Goal: Task Accomplishment & Management: Manage account settings

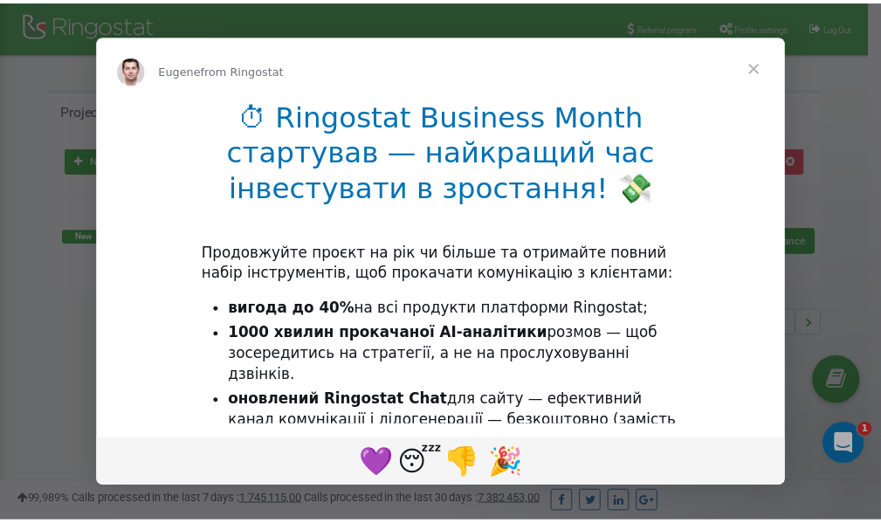
scroll to position [261, 0]
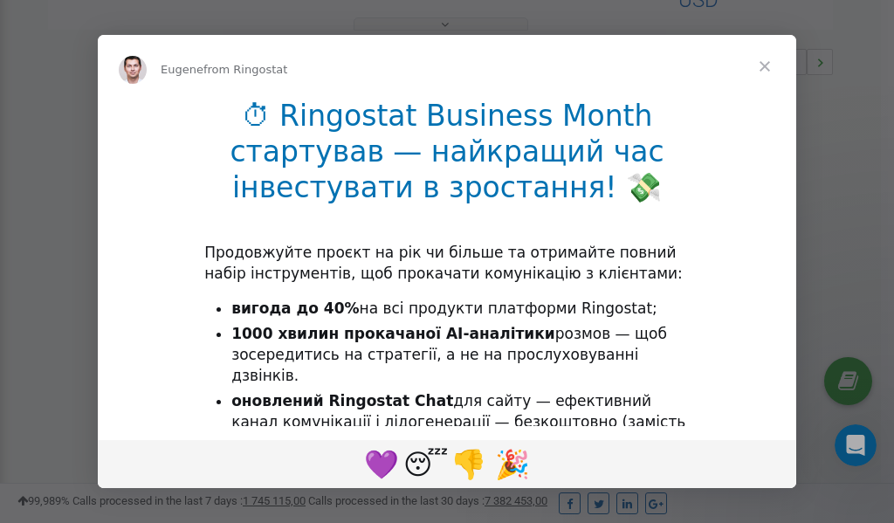
click at [767, 68] on span "Close" at bounding box center [765, 66] width 63 height 63
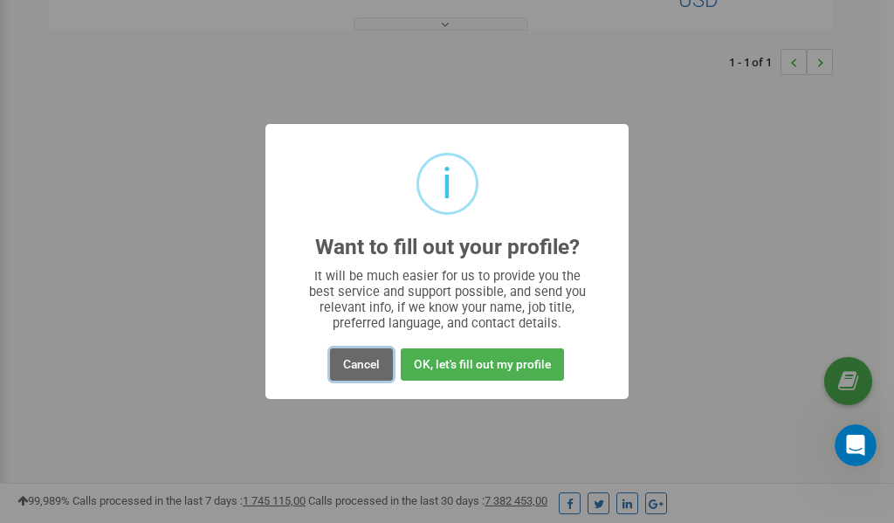
click at [375, 362] on button "Cancel" at bounding box center [361, 365] width 63 height 32
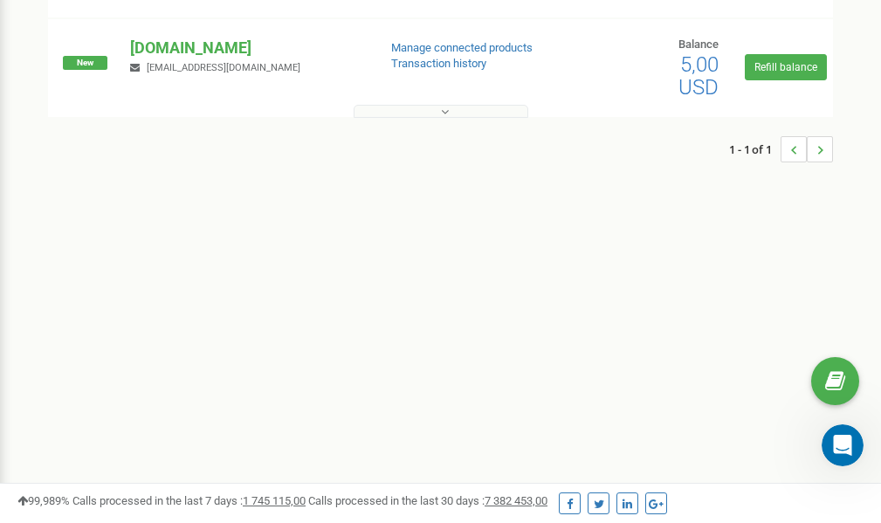
scroll to position [0, 0]
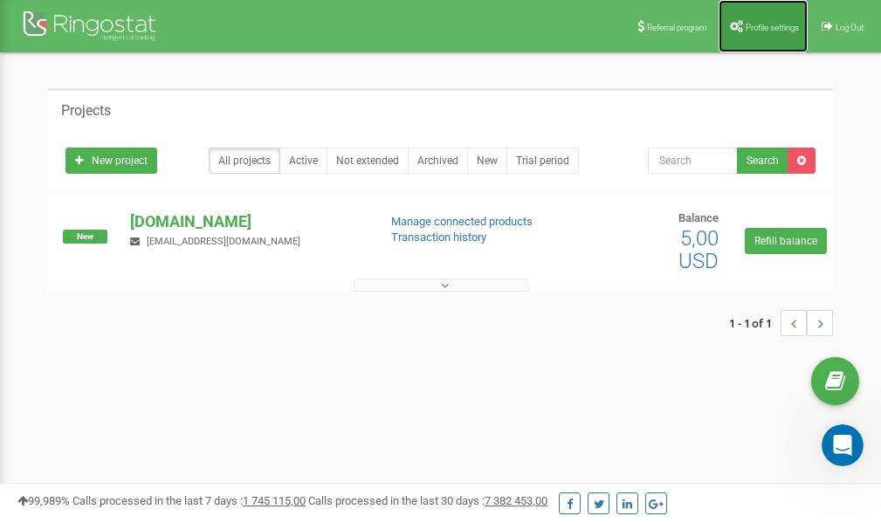
click at [755, 28] on span "Profile settings" at bounding box center [772, 28] width 53 height 10
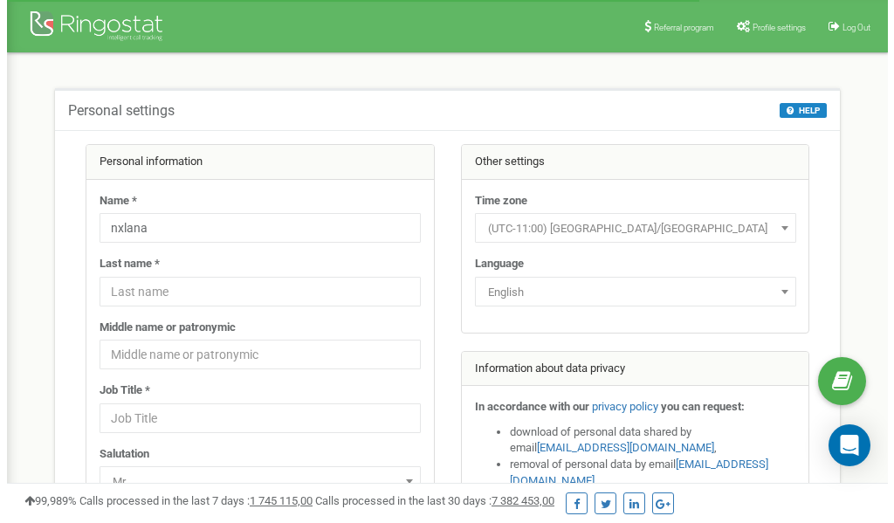
scroll to position [87, 0]
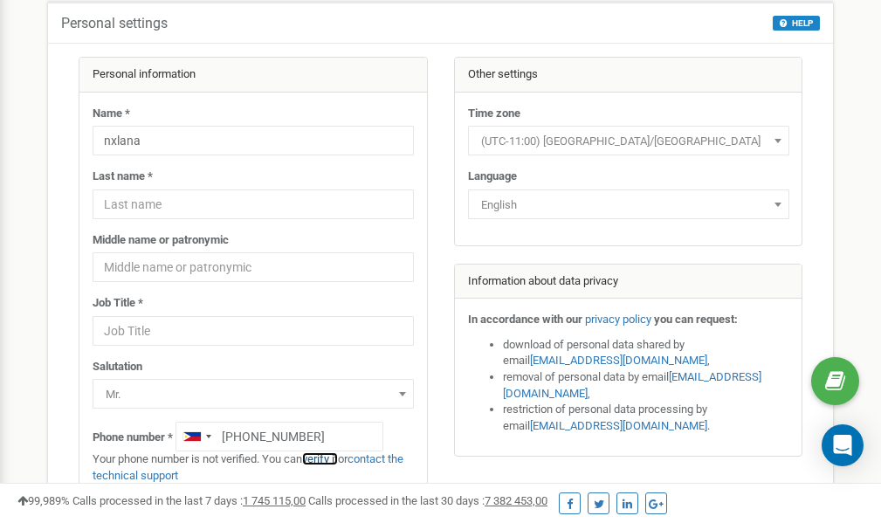
click at [329, 459] on link "verify it" at bounding box center [320, 458] width 36 height 13
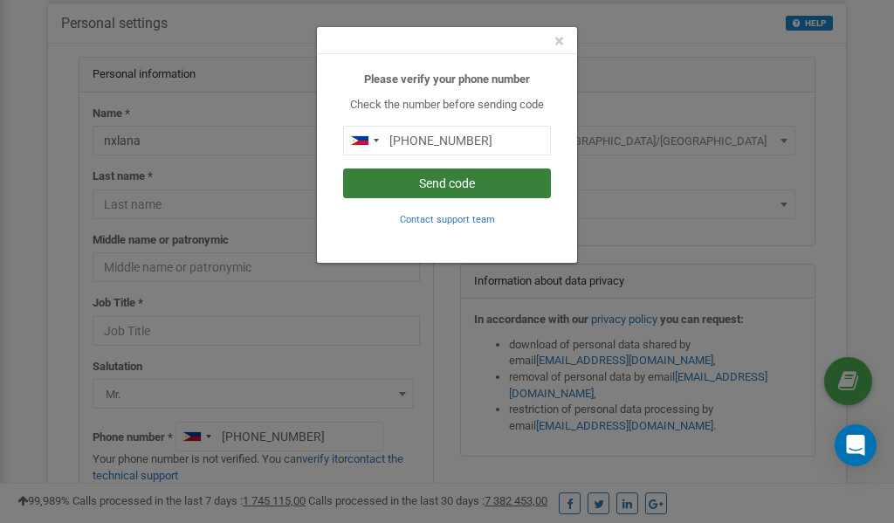
click at [424, 180] on button "Send code" at bounding box center [447, 184] width 208 height 30
